Goal: Find specific page/section: Find specific page/section

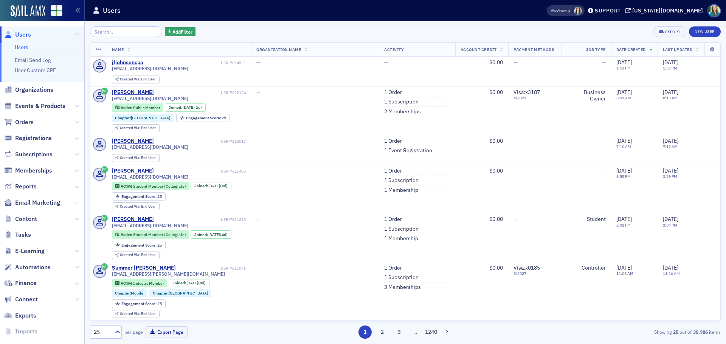
click at [74, 202] on icon at bounding box center [76, 203] width 5 height 5
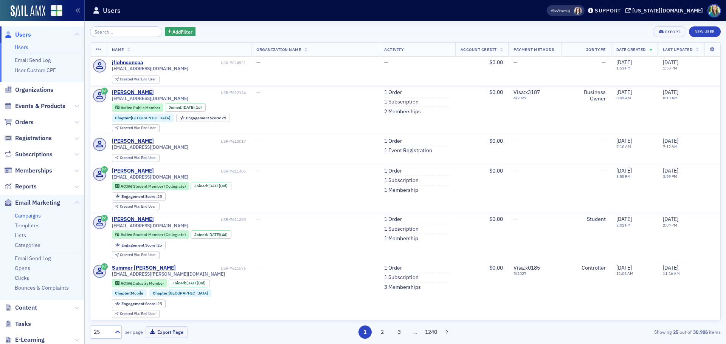
click at [36, 216] on link "Campaigns" at bounding box center [28, 216] width 26 height 7
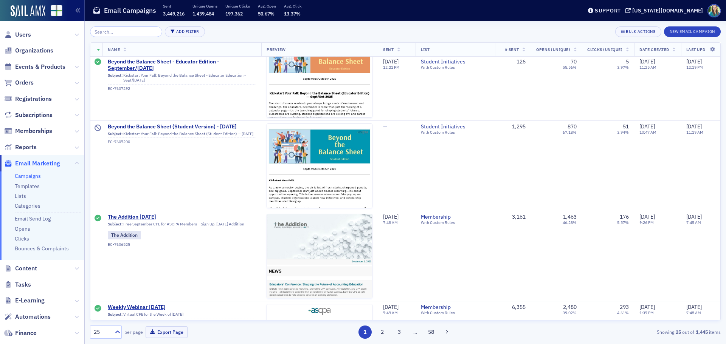
scroll to position [1626, 0]
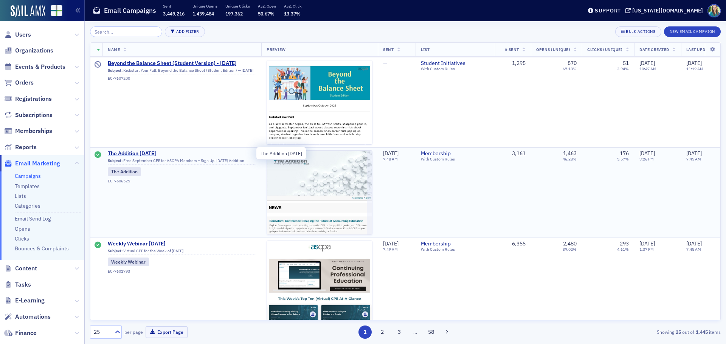
click at [149, 152] on span "The Addition [DATE]" at bounding box center [182, 153] width 148 height 7
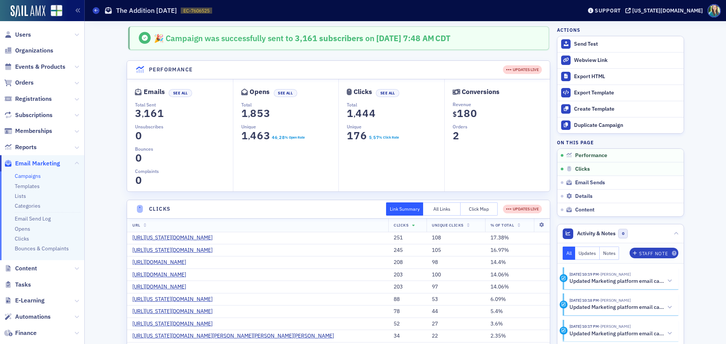
click at [29, 176] on link "Campaigns" at bounding box center [28, 176] width 26 height 7
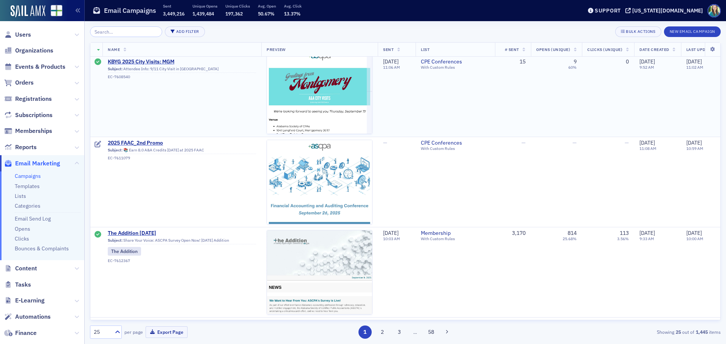
scroll to position [416, 0]
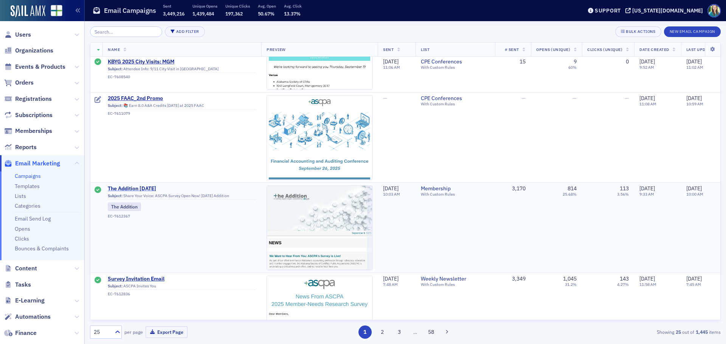
click at [141, 188] on span "The Addition [DATE]" at bounding box center [182, 189] width 148 height 7
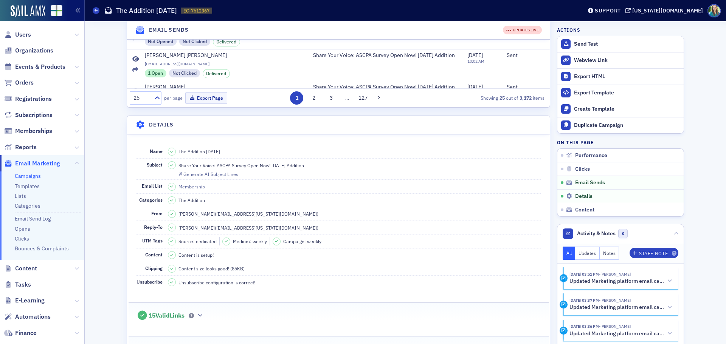
scroll to position [605, 0]
drag, startPoint x: 303, startPoint y: 179, endPoint x: 175, endPoint y: 180, distance: 127.1
click at [175, 178] on dd "Share Your Voice: ASCPA Survey Open Now! [DATE] Addition Generate AI Subject Li…" at bounding box center [354, 167] width 373 height 21
copy span "Share Your Voice: ASCPA Survey Open Now! [DATE] Addition"
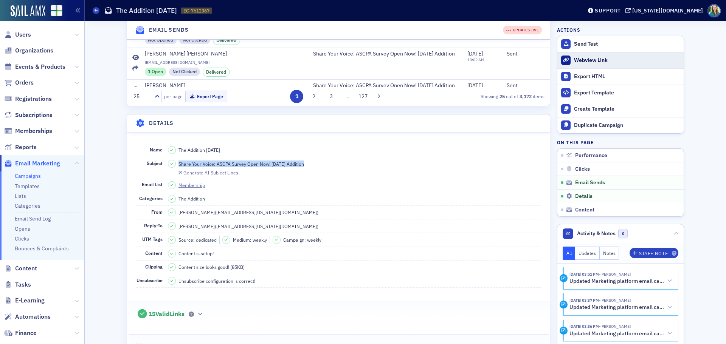
click at [590, 62] on div "Webview Link" at bounding box center [627, 60] width 106 height 7
copy span "Share Your Voice: ASCPA Survey Open Now! [DATE] Addition"
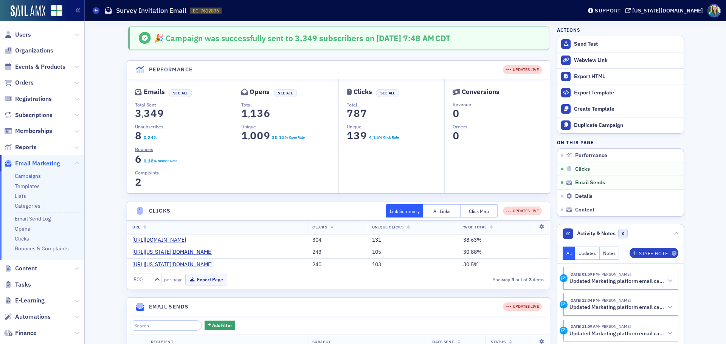
scroll to position [189, 0]
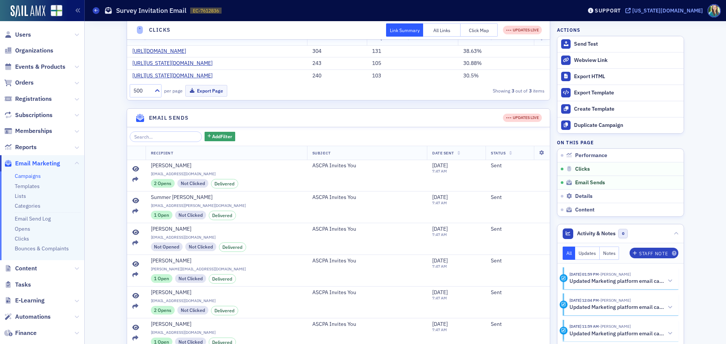
click at [678, 10] on div "[US_STATE][DOMAIN_NAME]" at bounding box center [667, 10] width 71 height 7
